Goal: Task Accomplishment & Management: Use online tool/utility

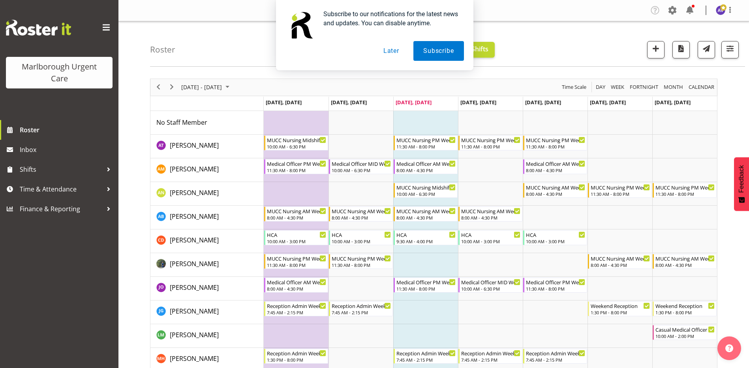
click at [394, 52] on button "Later" at bounding box center [391, 51] width 36 height 20
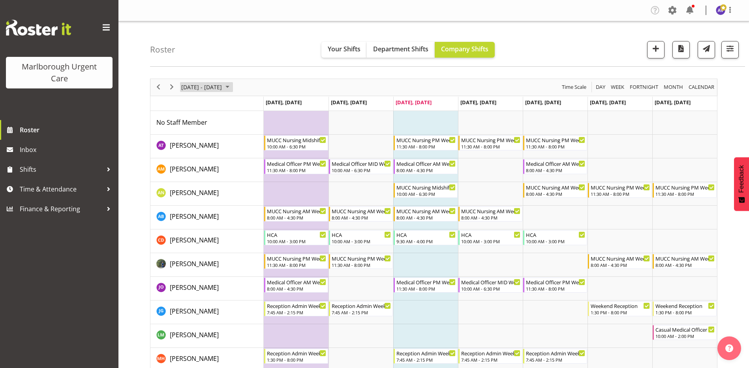
click at [220, 91] on span "[DATE] - [DATE]" at bounding box center [201, 87] width 42 height 10
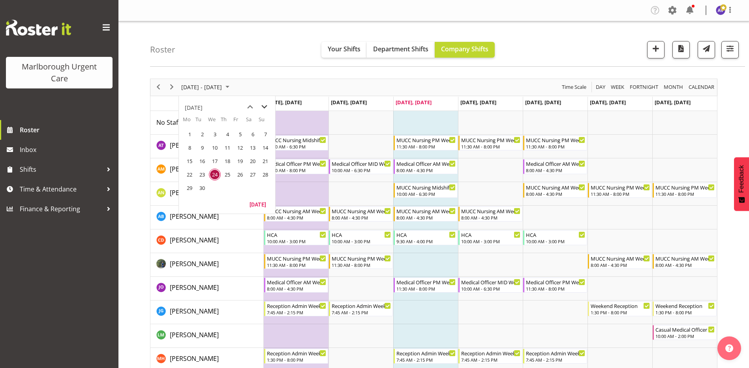
click at [266, 104] on span "next month" at bounding box center [264, 107] width 14 height 14
click at [189, 148] on span "3" at bounding box center [190, 148] width 12 height 12
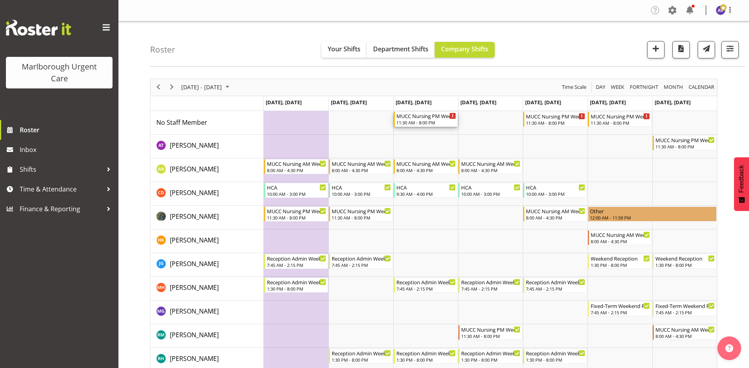
click at [412, 119] on div "MUCC Nursing PM Weekday" at bounding box center [426, 116] width 60 height 8
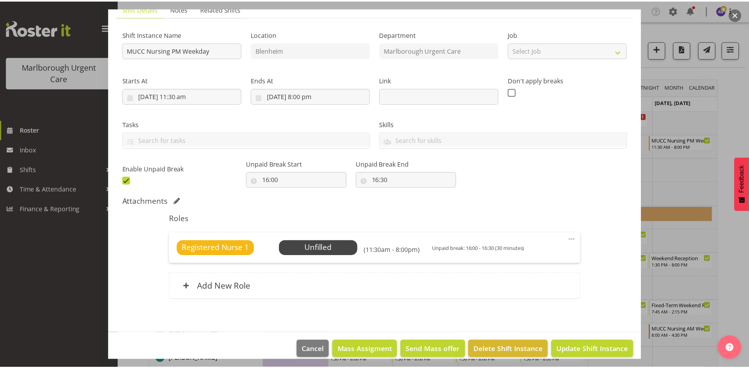
scroll to position [73, 0]
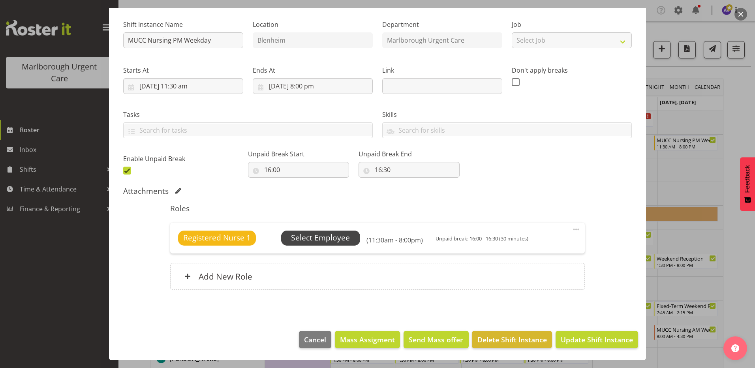
click at [310, 236] on span "Select Employee" at bounding box center [320, 237] width 59 height 11
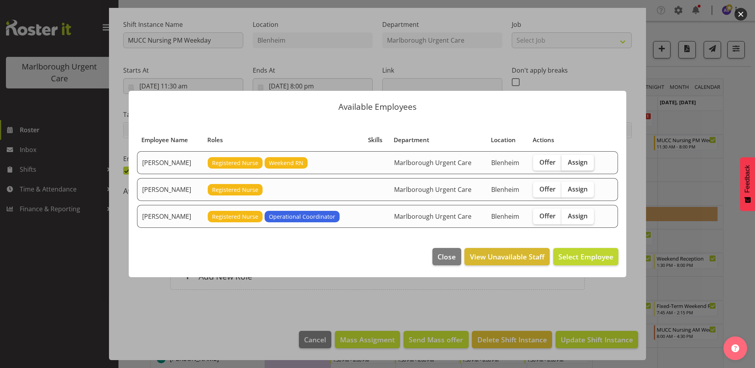
click at [576, 165] on span "Assign" at bounding box center [578, 162] width 20 height 8
click at [566, 165] on input "Assign" at bounding box center [563, 161] width 5 height 5
checkbox input "true"
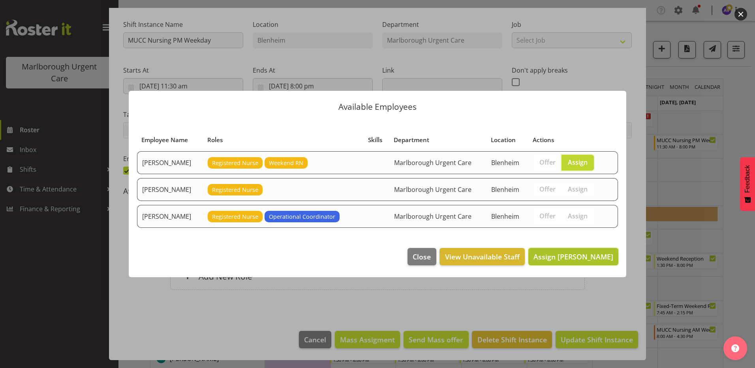
click at [581, 253] on span "Assign Agnes Tyson" at bounding box center [573, 256] width 80 height 9
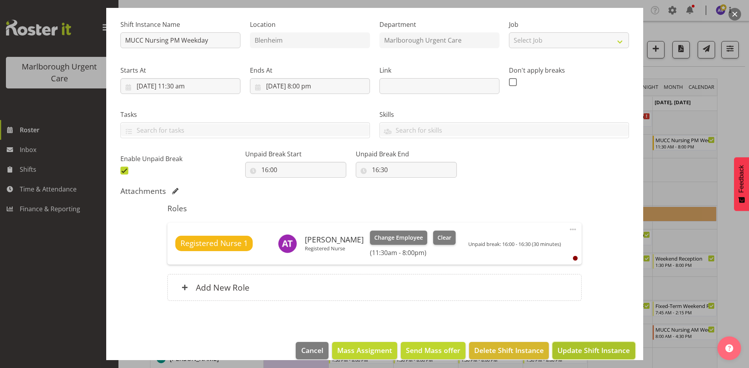
click at [587, 345] on span "Update Shift Instance" at bounding box center [593, 350] width 72 height 10
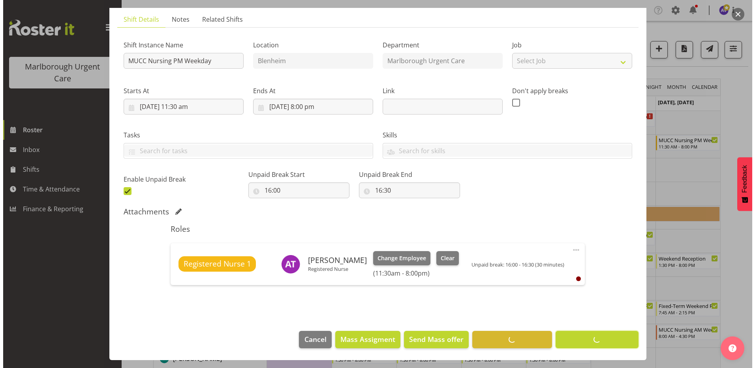
scroll to position [52, 0]
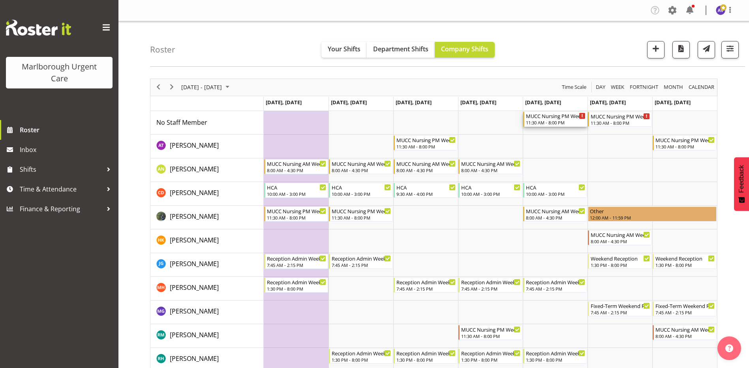
click at [564, 121] on div "11:30 AM - 8:00 PM" at bounding box center [556, 122] width 60 height 6
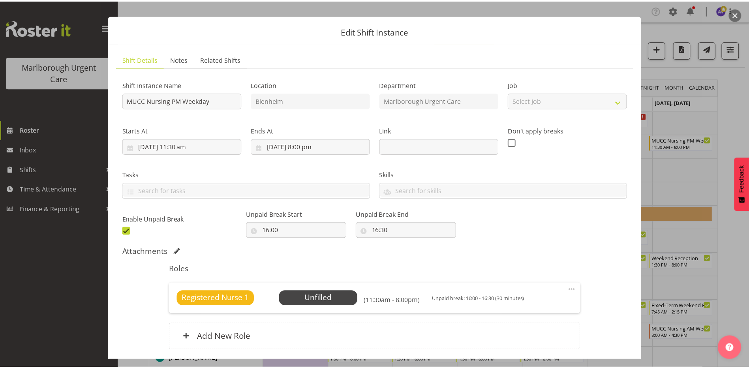
scroll to position [73, 0]
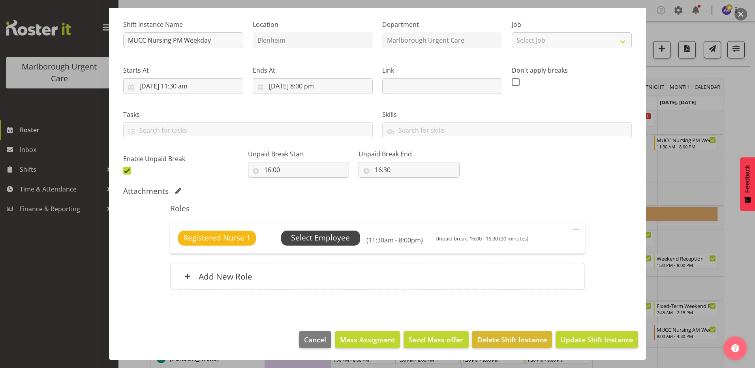
click at [333, 238] on span "Select Employee" at bounding box center [320, 237] width 59 height 11
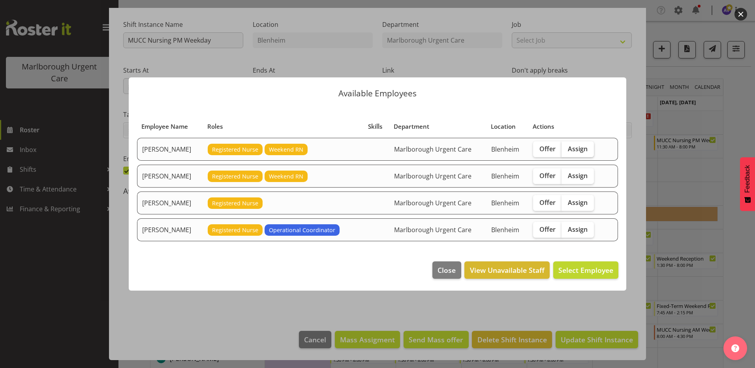
click at [584, 145] on span "Assign" at bounding box center [578, 149] width 20 height 8
click at [566, 146] on input "Assign" at bounding box center [563, 148] width 5 height 5
checkbox input "true"
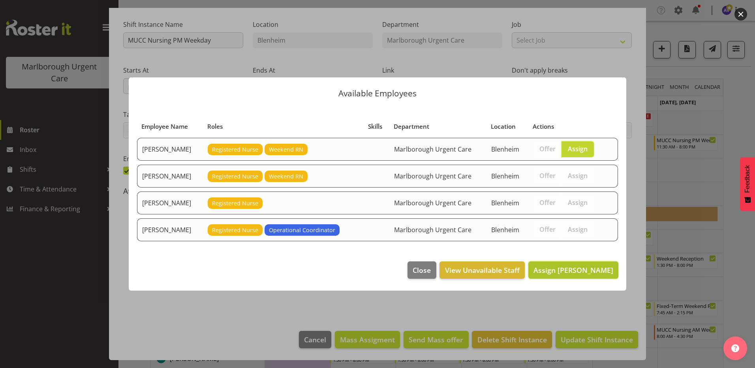
click at [584, 272] on span "Assign Agnes Tyson" at bounding box center [573, 269] width 80 height 9
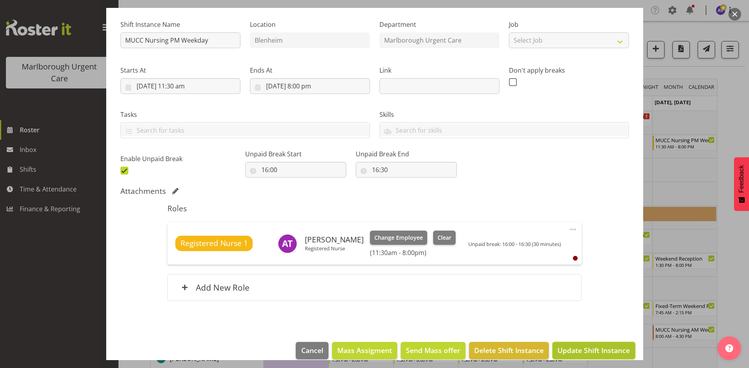
click at [571, 349] on span "Update Shift Instance" at bounding box center [593, 350] width 72 height 10
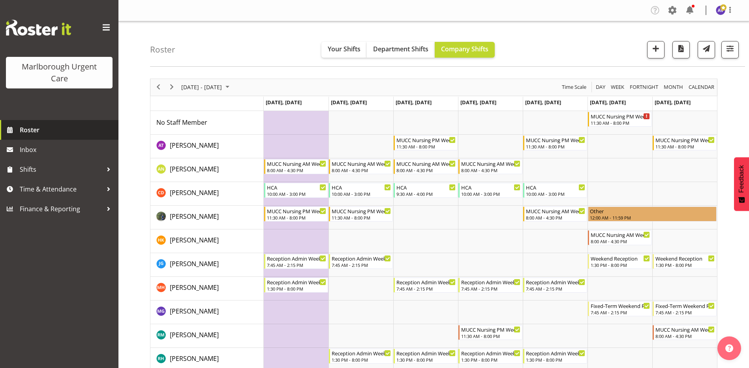
click at [26, 123] on link "Roster" at bounding box center [59, 130] width 118 height 20
